Goal: Task Accomplishment & Management: Complete application form

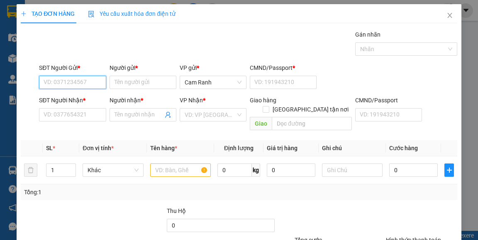
click at [87, 85] on input "SĐT Người Gửi *" at bounding box center [72, 82] width 67 height 13
type input "0905962967"
click at [133, 81] on input "Người gửi *" at bounding box center [143, 82] width 67 height 13
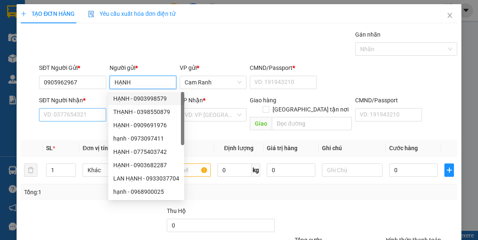
type input "HẠNH"
click at [90, 118] on input "SĐT Người Nhận *" at bounding box center [72, 114] width 67 height 13
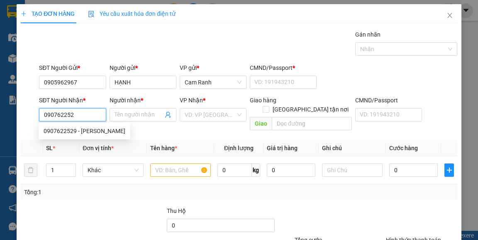
type input "0907622529"
click at [85, 127] on div "0907622529 - [PERSON_NAME]" at bounding box center [85, 130] width 82 height 9
type input "VÂN"
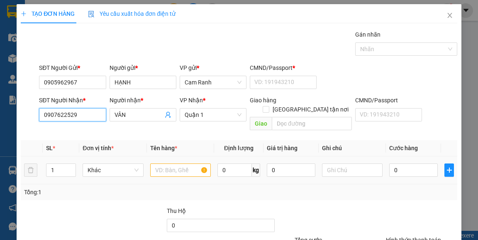
type input "0907622529"
click at [164, 163] on input "text" at bounding box center [180, 169] width 61 height 13
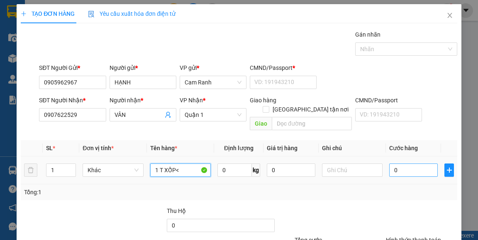
type input "1 T XỐP<"
click at [409, 163] on input "0" at bounding box center [413, 169] width 49 height 13
type input "3"
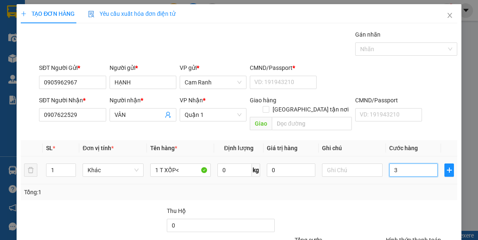
type input "35"
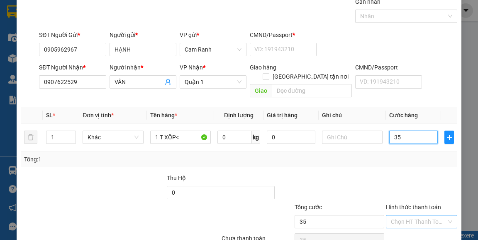
scroll to position [67, 0]
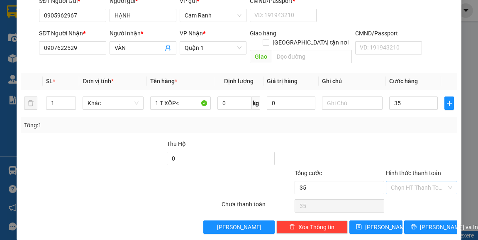
type input "35.000"
click at [404, 181] on input "Hình thức thanh toán" at bounding box center [419, 187] width 56 height 12
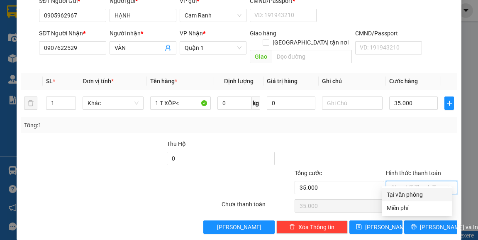
click at [399, 191] on div "Tại văn phòng" at bounding box center [417, 194] width 61 height 9
type input "0"
click at [437, 222] on span "[PERSON_NAME] và In" at bounding box center [449, 226] width 58 height 9
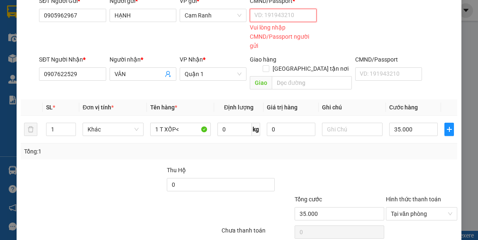
click at [283, 15] on input "CMND/Passport *" at bounding box center [283, 15] width 67 height 13
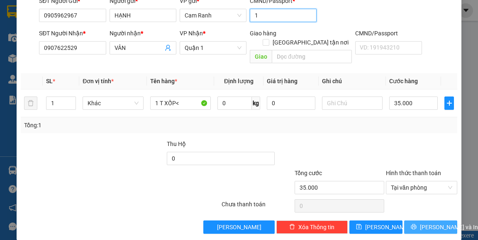
type input "1"
click at [426, 222] on span "[PERSON_NAME] và In" at bounding box center [449, 226] width 58 height 9
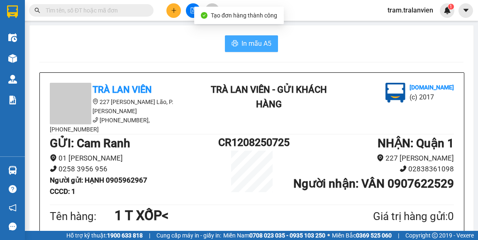
click at [257, 44] on span "In mẫu A5" at bounding box center [257, 43] width 30 height 10
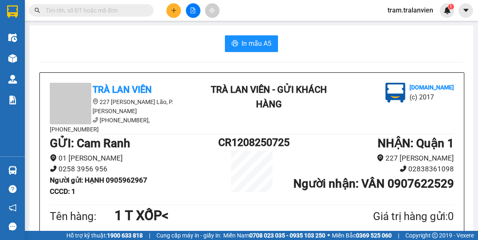
click at [170, 12] on button at bounding box center [173, 10] width 15 height 15
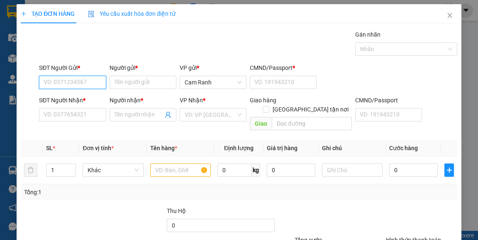
click at [78, 80] on input "SĐT Người Gửi *" at bounding box center [72, 82] width 67 height 13
click at [78, 100] on div "0768333353 - ĐẠT" at bounding box center [72, 98] width 56 height 9
type input "0768333353"
type input "ĐẠT"
type input "1"
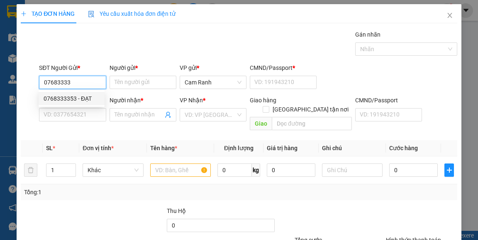
type input "0888888176"
type input "danh"
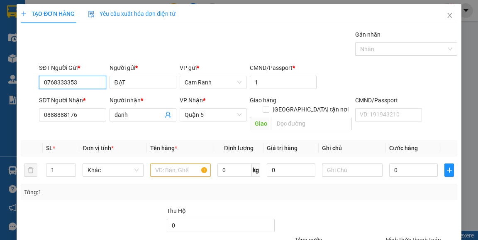
type input "0768333353"
drag, startPoint x: 21, startPoint y: 112, endPoint x: 0, endPoint y: 110, distance: 21.3
click at [0, 110] on div "TẠO ĐƠN HÀNG Yêu cầu xuất hóa đơn điện tử Transit Pickup Surcharge Ids Transit …" at bounding box center [239, 120] width 478 height 240
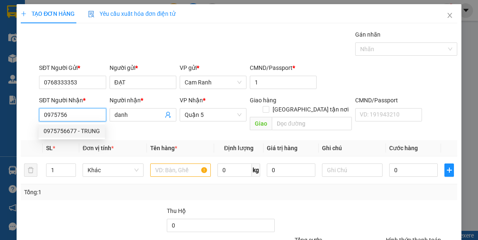
click at [83, 129] on div "0975756677 - TRUNG" at bounding box center [72, 130] width 56 height 9
type input "0975756677"
type input "TRUNG"
type input "0975756677"
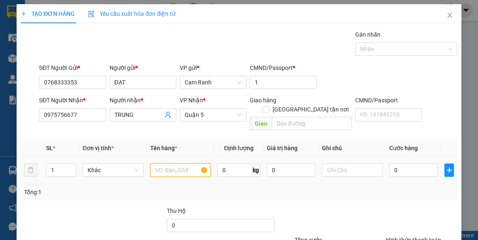
click at [160, 163] on input "text" at bounding box center [180, 169] width 61 height 13
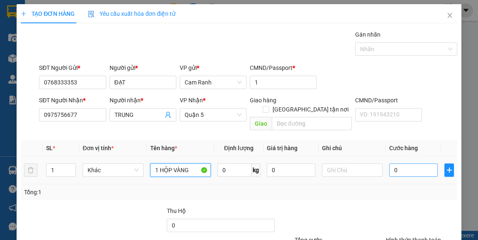
type input "1 HỘP VÀNG"
click at [424, 163] on input "0" at bounding box center [413, 169] width 49 height 13
type input "2"
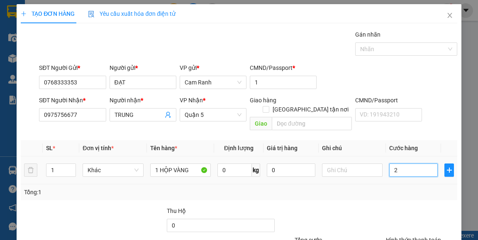
type input "25"
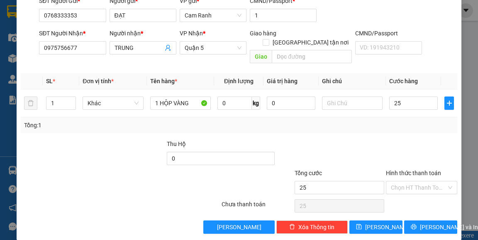
type input "25.000"
click at [410, 169] on div "Hình thức thanh toán" at bounding box center [421, 174] width 71 height 12
click at [409, 181] on input "Hình thức thanh toán" at bounding box center [419, 187] width 56 height 12
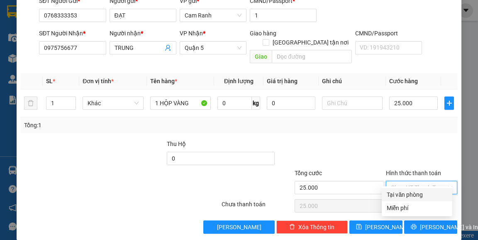
click at [413, 194] on div "Tại văn phòng" at bounding box center [417, 194] width 61 height 9
type input "0"
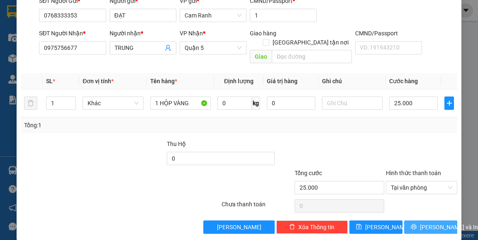
click at [423, 222] on span "[PERSON_NAME] và In" at bounding box center [449, 226] width 58 height 9
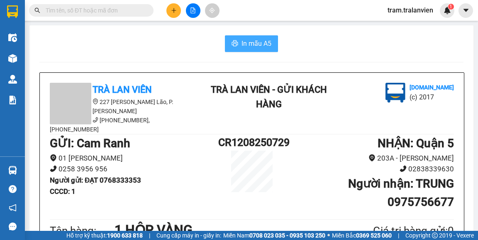
click at [263, 44] on span "In mẫu A5" at bounding box center [257, 43] width 30 height 10
click at [176, 12] on icon "plus" at bounding box center [174, 10] width 6 height 6
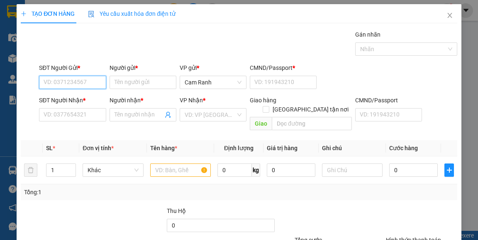
click at [87, 85] on input "SĐT Người Gửi *" at bounding box center [72, 82] width 67 height 13
type input "0935027189"
click at [137, 83] on input "Người gửi *" at bounding box center [143, 82] width 67 height 13
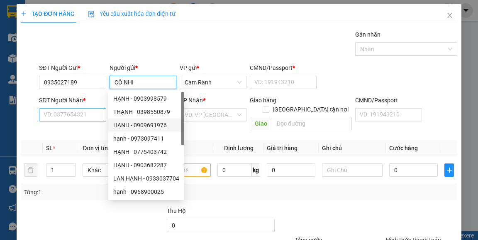
type input "CÔ NHI"
click at [91, 111] on input "SĐT Người Nhận *" at bounding box center [72, 114] width 67 height 13
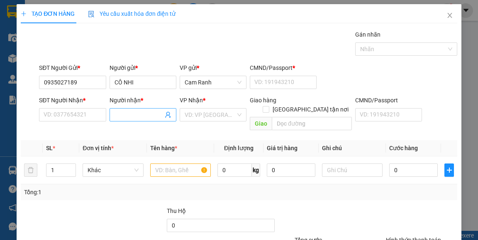
click at [127, 115] on input "Người nhận *" at bounding box center [139, 114] width 49 height 9
type input "HIỆP"
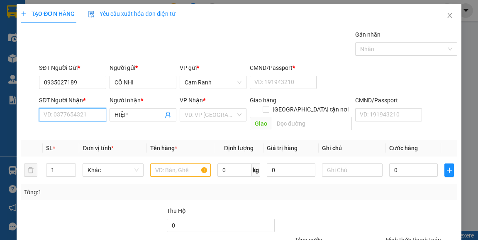
click at [76, 117] on input "SĐT Người Nhận *" at bounding box center [72, 114] width 67 height 13
type input "0914566649"
click at [199, 121] on div "VP Nhận * VD: VP [GEOGRAPHIC_DATA]" at bounding box center [213, 109] width 67 height 29
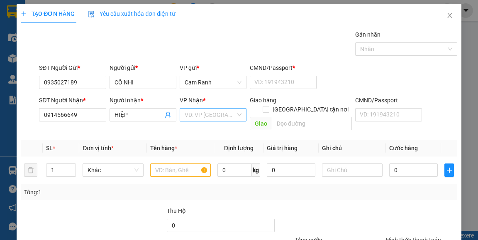
click at [207, 116] on input "search" at bounding box center [210, 114] width 51 height 12
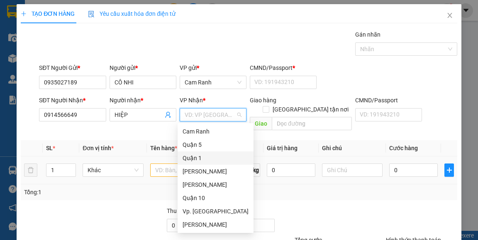
drag, startPoint x: 210, startPoint y: 154, endPoint x: 184, endPoint y: 161, distance: 26.7
click at [210, 154] on div "Quận 1" at bounding box center [216, 157] width 66 height 9
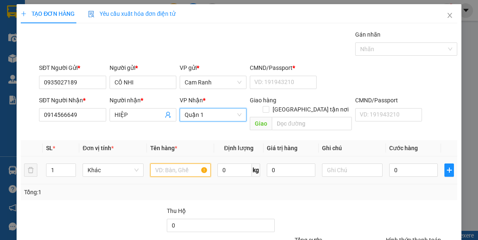
click at [178, 163] on input "text" at bounding box center [180, 169] width 61 height 13
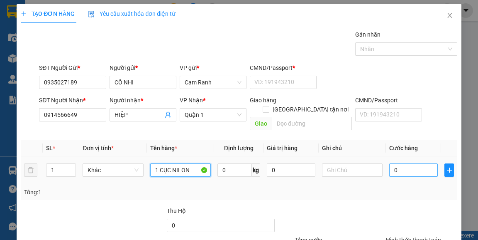
type input "1 CỤC NILON"
click at [410, 163] on input "0" at bounding box center [413, 169] width 49 height 13
type input "2"
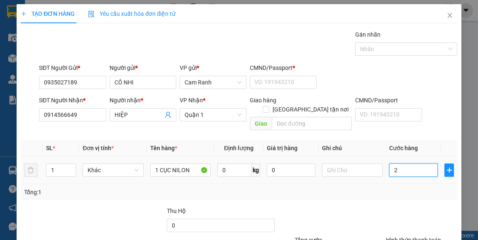
type input "25"
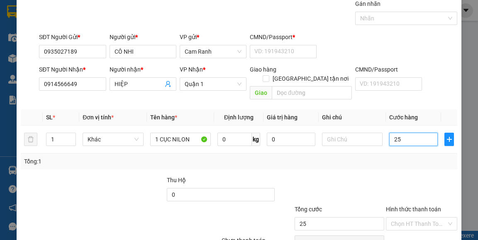
scroll to position [67, 0]
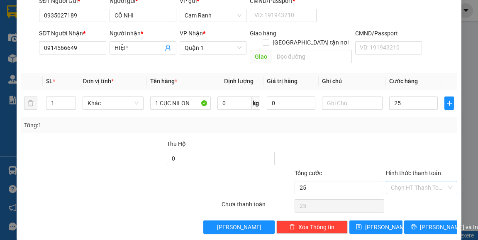
type input "25.000"
click at [418, 181] on input "Hình thức thanh toán" at bounding box center [419, 187] width 56 height 12
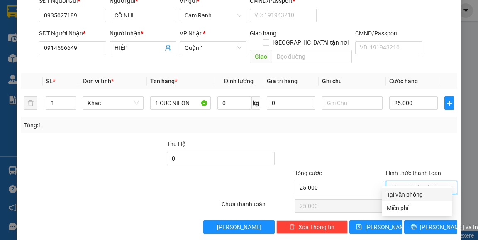
click at [412, 196] on div "Tại văn phòng" at bounding box center [417, 194] width 61 height 9
type input "0"
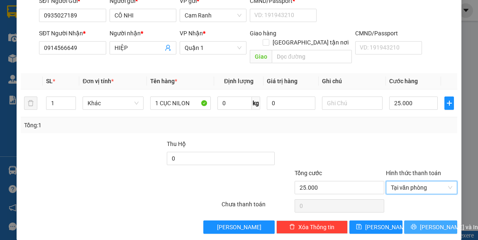
click at [435, 222] on span "[PERSON_NAME] và In" at bounding box center [449, 226] width 58 height 9
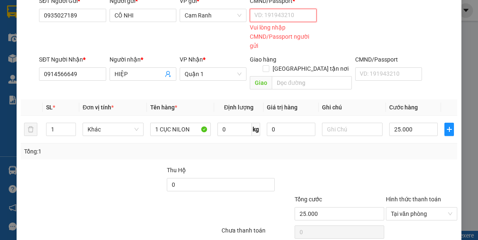
click at [272, 15] on input "CMND/Passport *" at bounding box center [283, 15] width 67 height 13
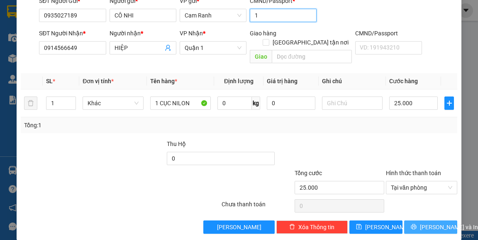
type input "1"
click at [426, 220] on button "[PERSON_NAME] và In" at bounding box center [430, 226] width 53 height 13
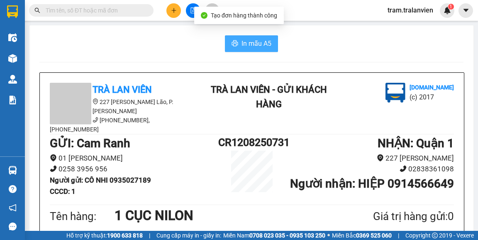
click at [267, 43] on span "In mẫu A5" at bounding box center [257, 43] width 30 height 10
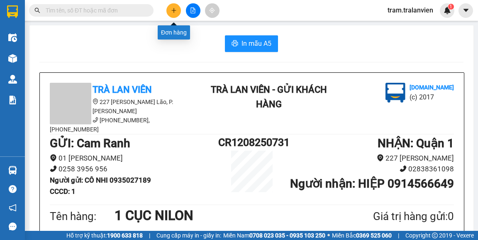
click at [172, 12] on icon "plus" at bounding box center [174, 10] width 6 height 6
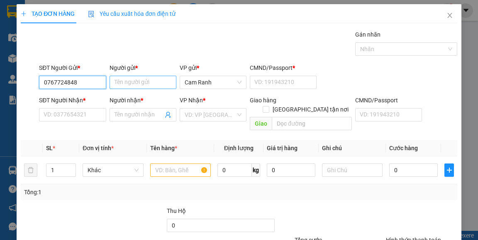
type input "0767724848"
click at [124, 78] on input "Người gửi *" at bounding box center [143, 82] width 67 height 13
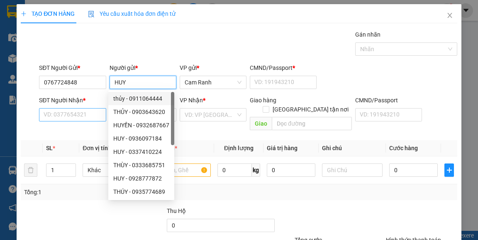
type input "HUY"
click at [87, 115] on input "SĐT Người Nhận *" at bounding box center [72, 114] width 67 height 13
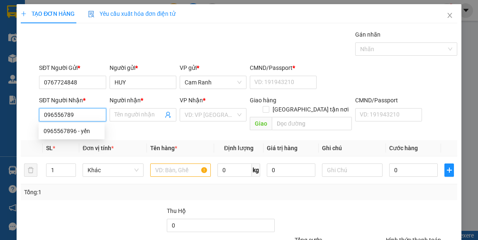
type input "0965567896"
click at [91, 129] on div "0965567896 - yến" at bounding box center [72, 130] width 56 height 9
type input "yến"
type input "0965567896"
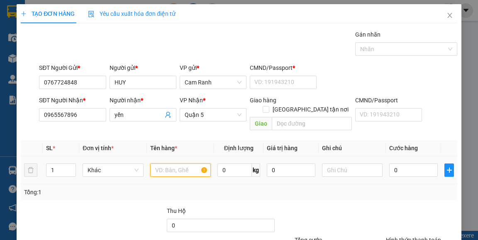
click at [174, 163] on input "text" at bounding box center [180, 169] width 61 height 13
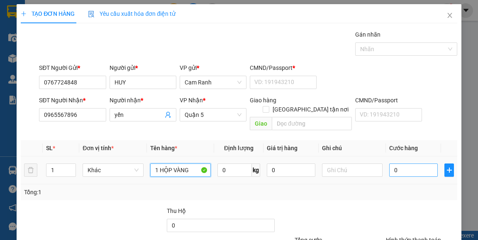
type input "1 HỘP VÀNG"
click at [418, 163] on input "0" at bounding box center [413, 169] width 49 height 13
type input "2"
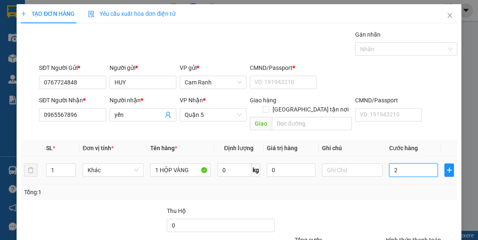
type input "25"
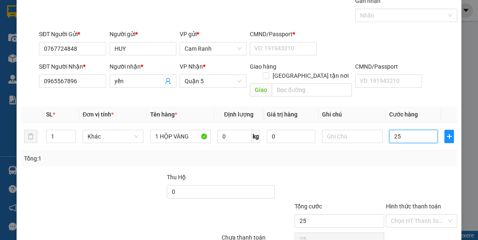
scroll to position [67, 0]
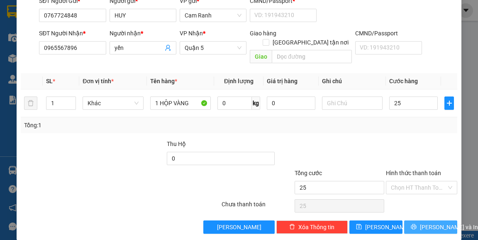
type input "25.000"
click at [422, 223] on button "[PERSON_NAME] và In" at bounding box center [430, 226] width 53 height 13
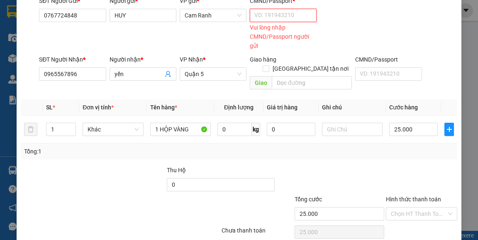
click at [281, 17] on input "CMND/Passport *" at bounding box center [283, 15] width 67 height 13
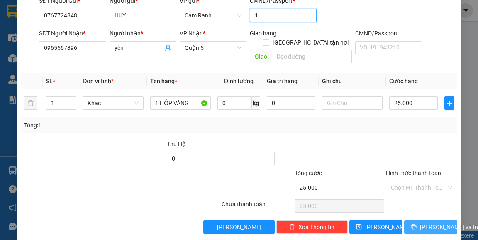
type input "1"
click at [437, 222] on span "[PERSON_NAME] và In" at bounding box center [449, 226] width 58 height 9
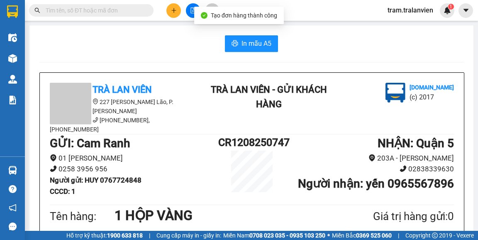
click at [250, 44] on span "In mẫu A5" at bounding box center [257, 43] width 30 height 10
click at [166, 7] on div at bounding box center [193, 10] width 62 height 15
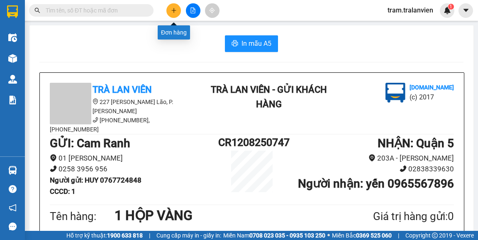
click at [173, 13] on button at bounding box center [173, 10] width 15 height 15
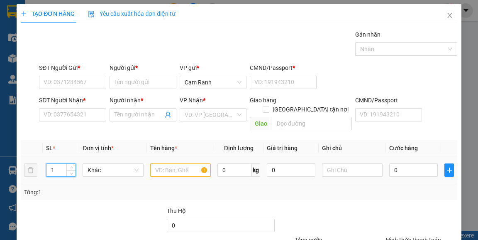
drag, startPoint x: 56, startPoint y: 158, endPoint x: 51, endPoint y: 158, distance: 5.0
click at [51, 164] on input "1" at bounding box center [60, 170] width 29 height 12
type input "2"
click at [178, 163] on input "text" at bounding box center [180, 169] width 61 height 13
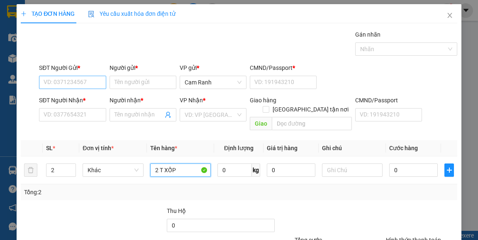
type input "2 T XỐP"
click at [88, 81] on input "SĐT Người Gửi *" at bounding box center [72, 82] width 67 height 13
type input "0"
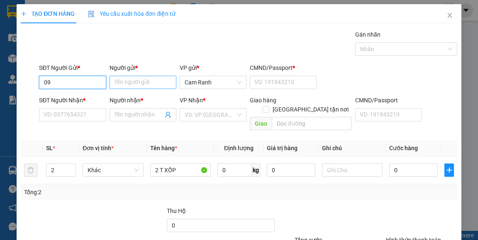
type input "09"
drag, startPoint x: 137, startPoint y: 83, endPoint x: 146, endPoint y: 77, distance: 11.1
click at [137, 83] on input "Người gửi *" at bounding box center [143, 82] width 67 height 13
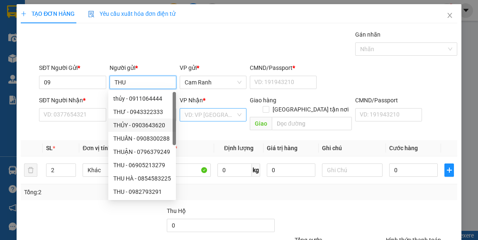
type input "THU"
click at [201, 115] on input "search" at bounding box center [210, 114] width 51 height 12
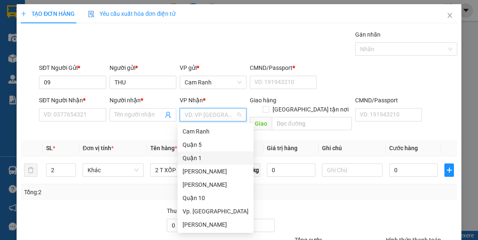
click at [196, 157] on div "Quận 1" at bounding box center [216, 157] width 66 height 9
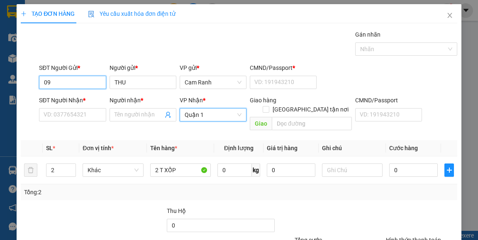
click at [68, 85] on input "09" at bounding box center [72, 82] width 67 height 13
click at [74, 81] on input "09" at bounding box center [72, 82] width 67 height 13
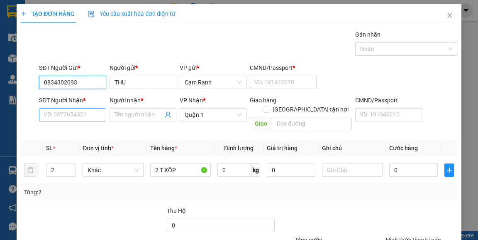
type input "0834302093"
click at [86, 116] on input "SĐT Người Nhận *" at bounding box center [72, 114] width 67 height 13
type input "0"
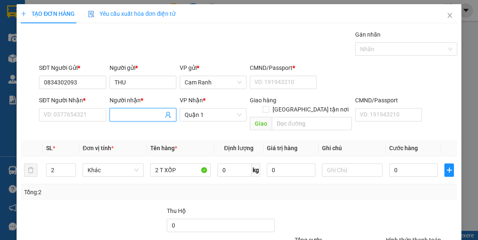
click at [123, 115] on input "Người nhận *" at bounding box center [139, 114] width 49 height 9
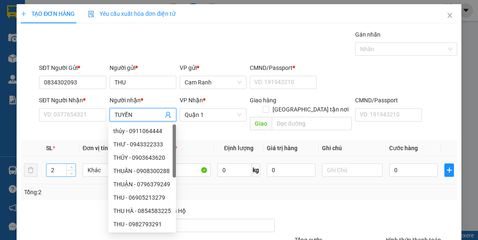
type input "TUYỀN"
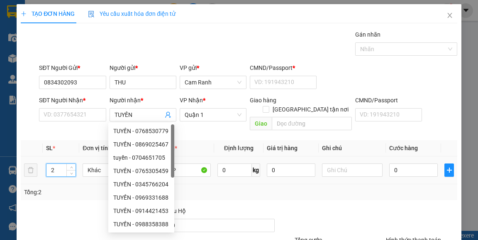
drag, startPoint x: 56, startPoint y: 161, endPoint x: 47, endPoint y: 162, distance: 8.3
click at [47, 164] on input "2" at bounding box center [60, 170] width 29 height 12
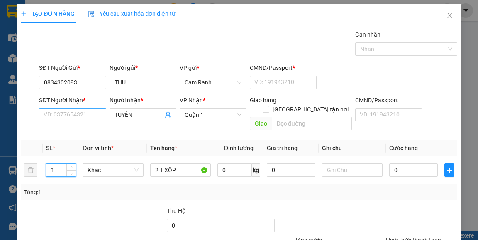
type input "1"
click at [78, 117] on input "SĐT Người Nhận *" at bounding box center [72, 114] width 67 height 13
type input "0938285391"
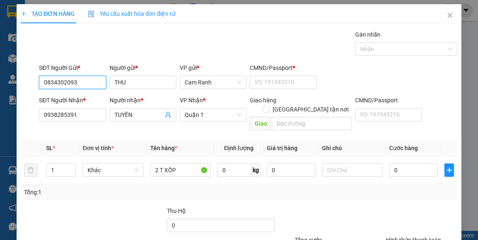
drag, startPoint x: 82, startPoint y: 84, endPoint x: 37, endPoint y: 85, distance: 44.4
click at [37, 85] on div "SĐT Người Gửi * 0834302093 0834302093" at bounding box center [72, 77] width 70 height 29
click at [406, 163] on input "0" at bounding box center [413, 169] width 49 height 13
type input "4"
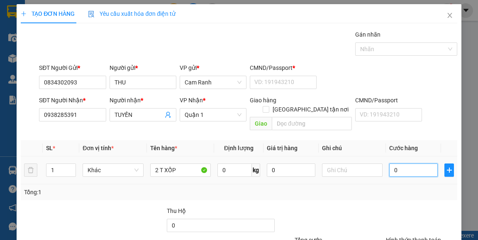
type input "4"
type input "40"
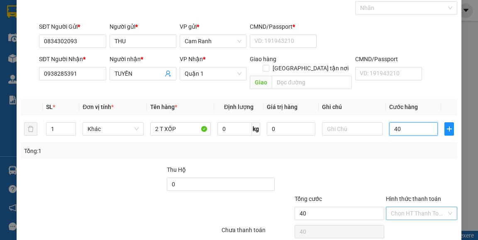
scroll to position [67, 0]
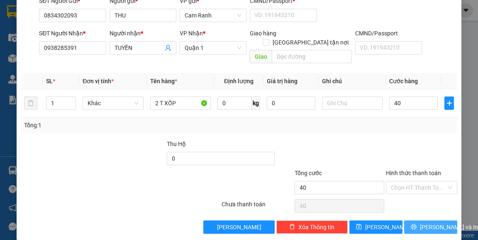
type input "40.000"
click at [426, 222] on span "[PERSON_NAME] và In" at bounding box center [449, 226] width 58 height 9
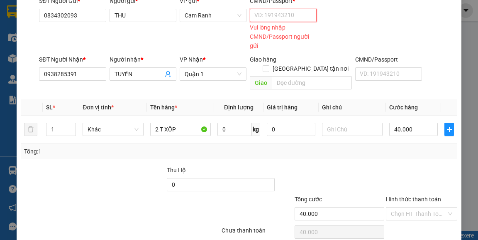
click at [274, 17] on input "CMND/Passport *" at bounding box center [283, 15] width 67 height 13
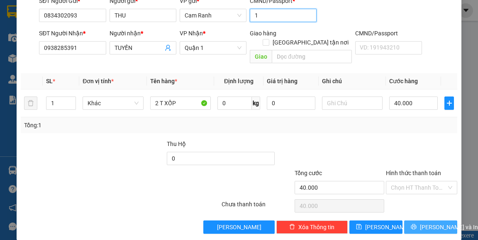
type input "1"
click at [437, 222] on span "[PERSON_NAME] và In" at bounding box center [449, 226] width 58 height 9
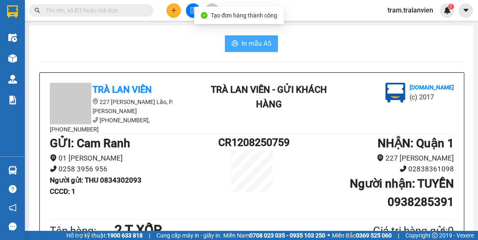
click at [255, 41] on span "In mẫu A5" at bounding box center [257, 43] width 30 height 10
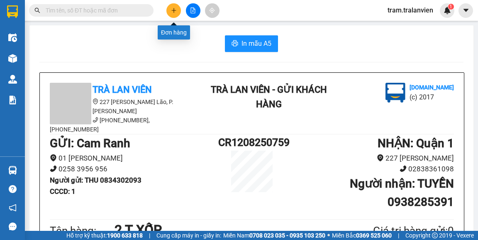
click at [176, 8] on icon "plus" at bounding box center [174, 10] width 6 height 6
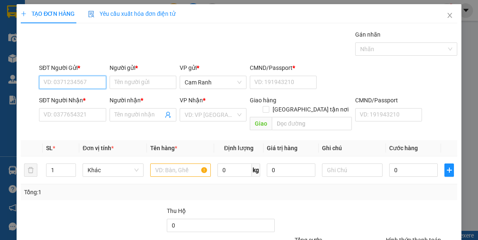
paste input "0834302093"
type input "0834302093"
click at [80, 105] on div "0834302093 - THU" at bounding box center [72, 98] width 66 height 13
type input "THU"
type input "1"
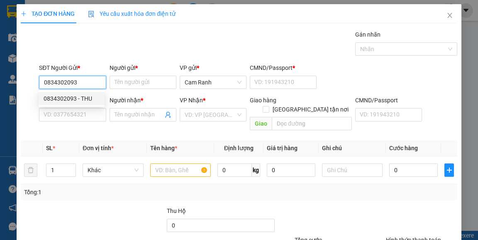
type input "0938285391"
type input "TUYỀN"
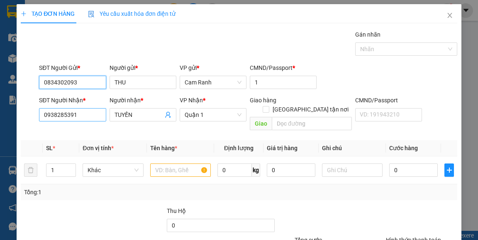
type input "0834302093"
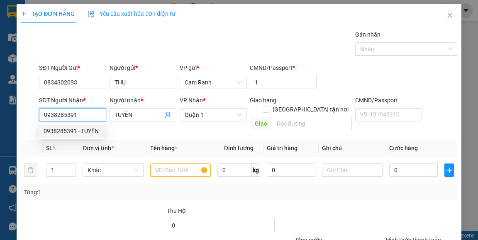
drag, startPoint x: 95, startPoint y: 112, endPoint x: 33, endPoint y: 113, distance: 61.9
click at [33, 113] on div "SĐT Người Nhận * 0938285391 Người nhận * TUYỀN VP Nhận * [GEOGRAPHIC_DATA] tận …" at bounding box center [239, 114] width 438 height 38
type input "09"
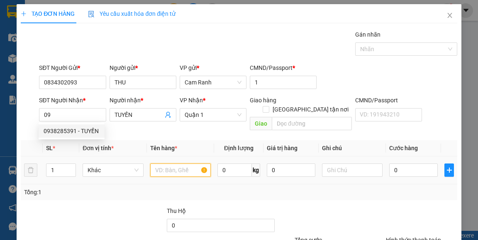
click at [163, 163] on input "text" at bounding box center [180, 169] width 61 height 13
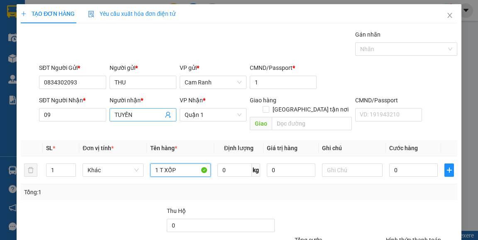
type input "1 T XỐP"
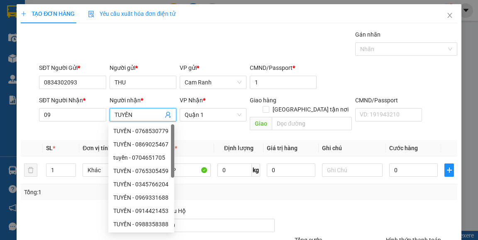
drag, startPoint x: 152, startPoint y: 108, endPoint x: 120, endPoint y: 114, distance: 32.5
click at [111, 113] on span "TUYỀN" at bounding box center [143, 114] width 67 height 13
type input "T"
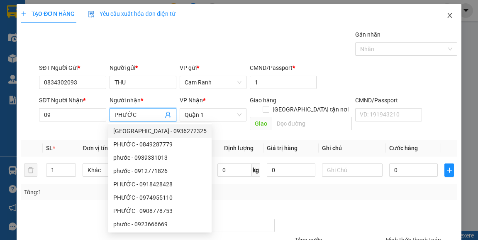
type input "PHƯỚC"
click at [447, 13] on icon "close" at bounding box center [450, 15] width 7 height 7
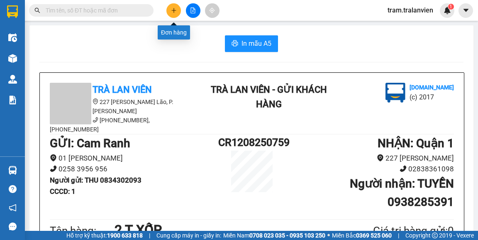
click at [176, 14] on button at bounding box center [173, 10] width 15 height 15
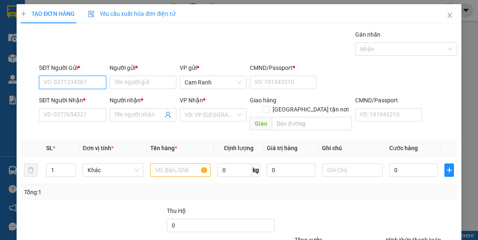
click at [62, 83] on input "SĐT Người Gửi *" at bounding box center [72, 82] width 67 height 13
type input "2"
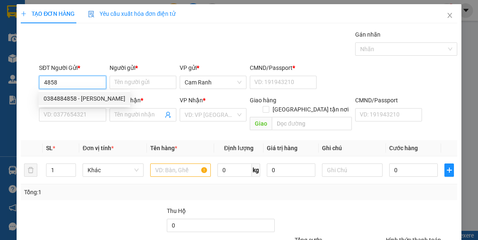
click at [74, 96] on div "0384884858 - [PERSON_NAME]" at bounding box center [85, 98] width 82 height 9
type input "0384884858"
type input "[PERSON_NAME]"
type input "051149000845"
type input "0946053873"
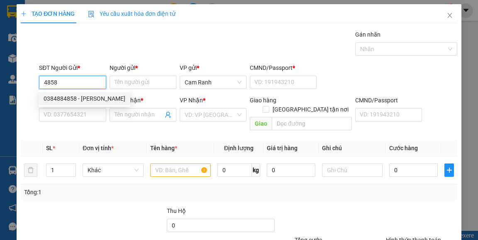
type input "LINH"
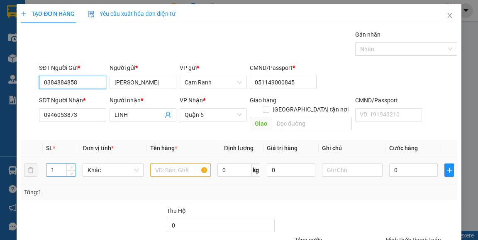
type input "0384884858"
drag, startPoint x: 54, startPoint y: 160, endPoint x: 48, endPoint y: 162, distance: 5.8
click at [48, 164] on input "1" at bounding box center [60, 170] width 29 height 12
type input "4"
click at [158, 163] on input "text" at bounding box center [180, 169] width 61 height 13
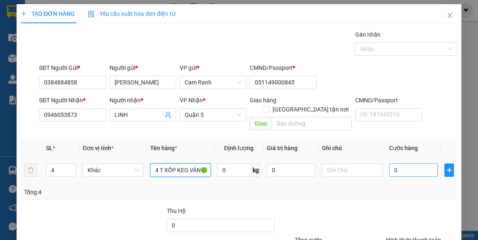
type input "4 T XỐP KEO VÀNG"
click at [422, 163] on input "0" at bounding box center [413, 169] width 49 height 13
type input "2"
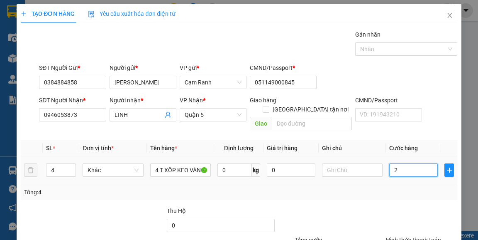
type input "20"
type input "200"
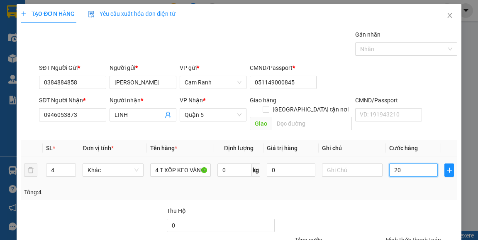
type input "200"
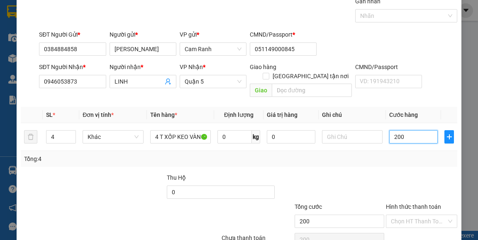
scroll to position [67, 0]
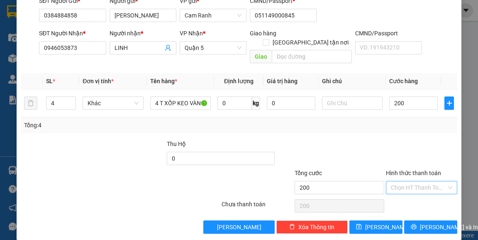
type input "200.000"
click at [417, 181] on input "Hình thức thanh toán" at bounding box center [419, 187] width 56 height 12
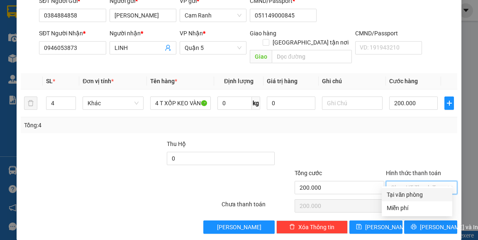
click at [419, 196] on div "Tại văn phòng" at bounding box center [417, 194] width 61 height 9
type input "0"
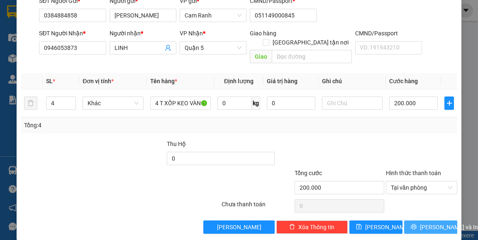
click at [420, 220] on button "[PERSON_NAME] và In" at bounding box center [430, 226] width 53 height 13
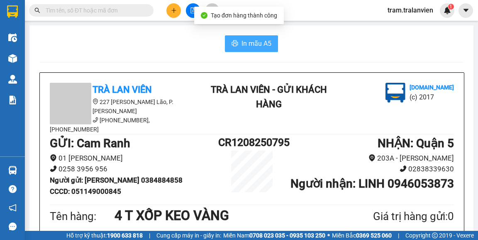
click at [269, 38] on button "In mẫu A5" at bounding box center [251, 43] width 53 height 17
